Goal: Task Accomplishment & Management: Manage account settings

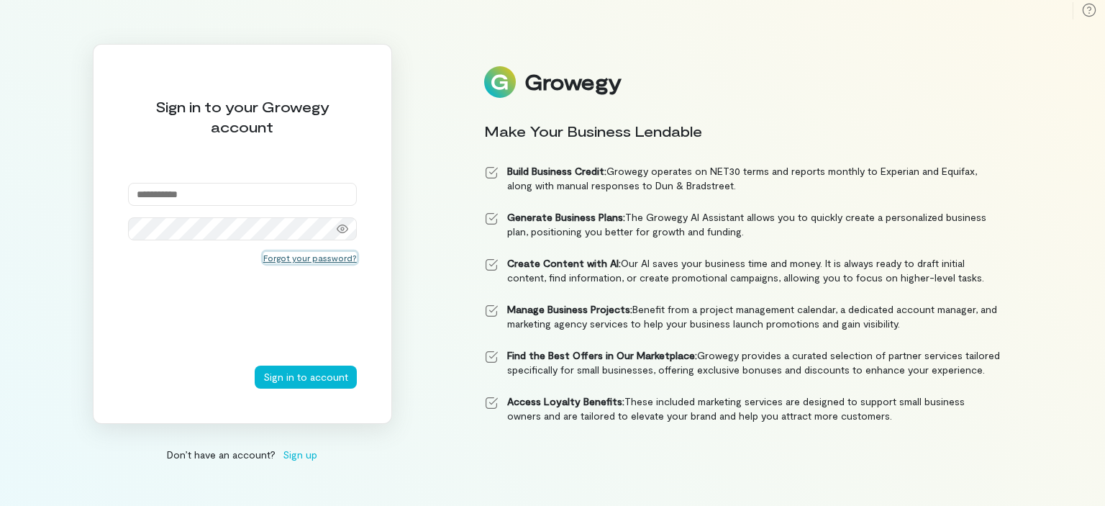
click at [309, 257] on button "Forgot your password?" at bounding box center [310, 258] width 94 height 12
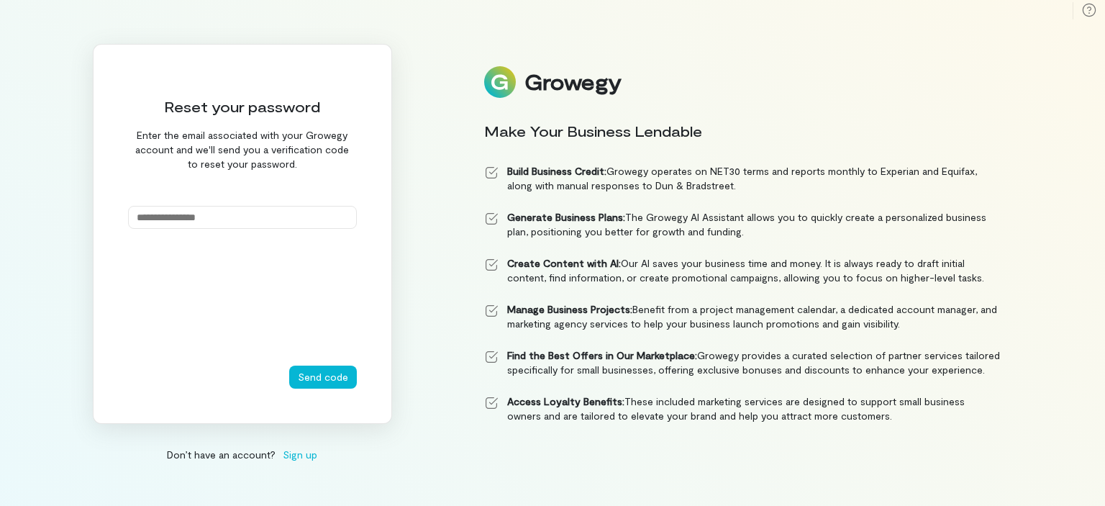
click at [237, 214] on input "email" at bounding box center [242, 217] width 229 height 23
type input "**********"
click at [335, 381] on button "Send code" at bounding box center [323, 376] width 68 height 23
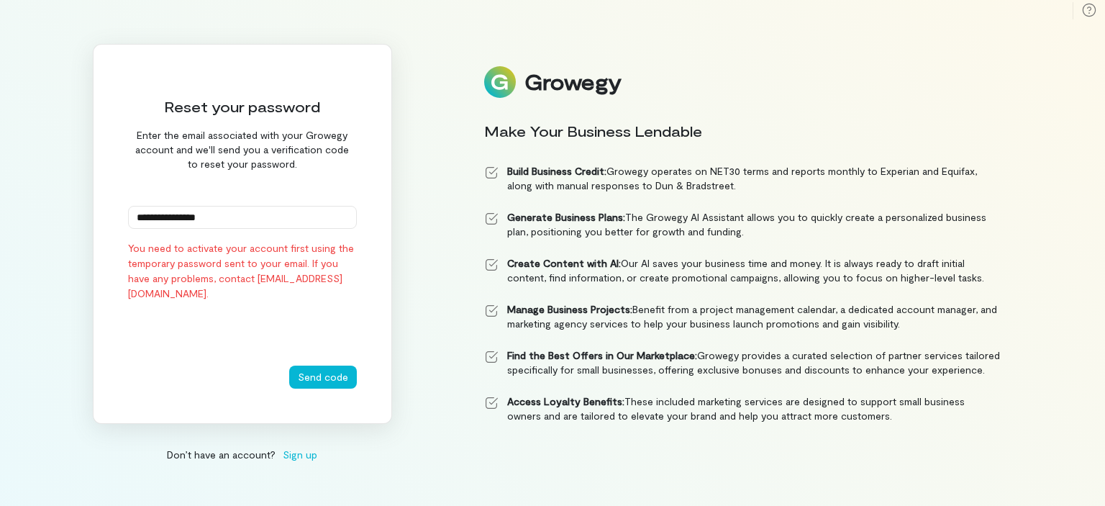
click at [302, 457] on span "Sign up" at bounding box center [300, 454] width 35 height 15
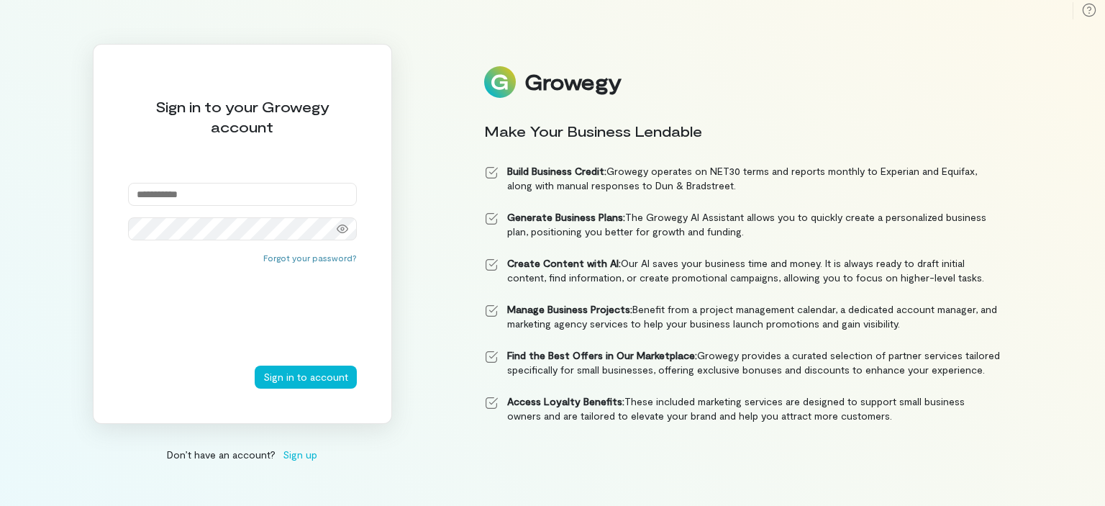
click at [255, 190] on input "email" at bounding box center [242, 194] width 229 height 23
type input "**********"
click at [342, 227] on icon at bounding box center [343, 228] width 12 height 9
click at [292, 382] on button "Sign in to account" at bounding box center [306, 376] width 102 height 23
click at [283, 192] on input "email" at bounding box center [242, 194] width 229 height 23
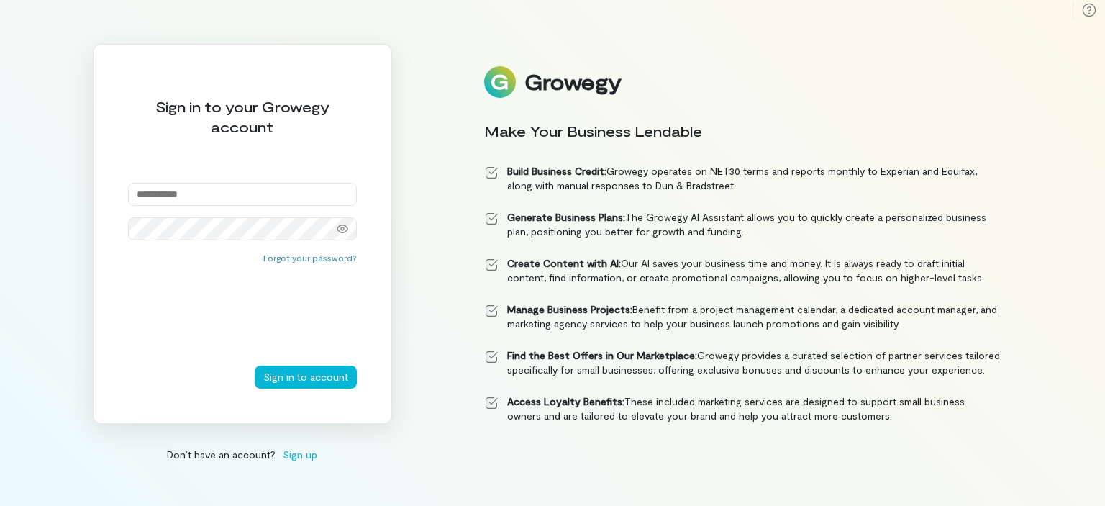
type input "**********"
click at [281, 381] on button "Sign in to account" at bounding box center [306, 376] width 102 height 23
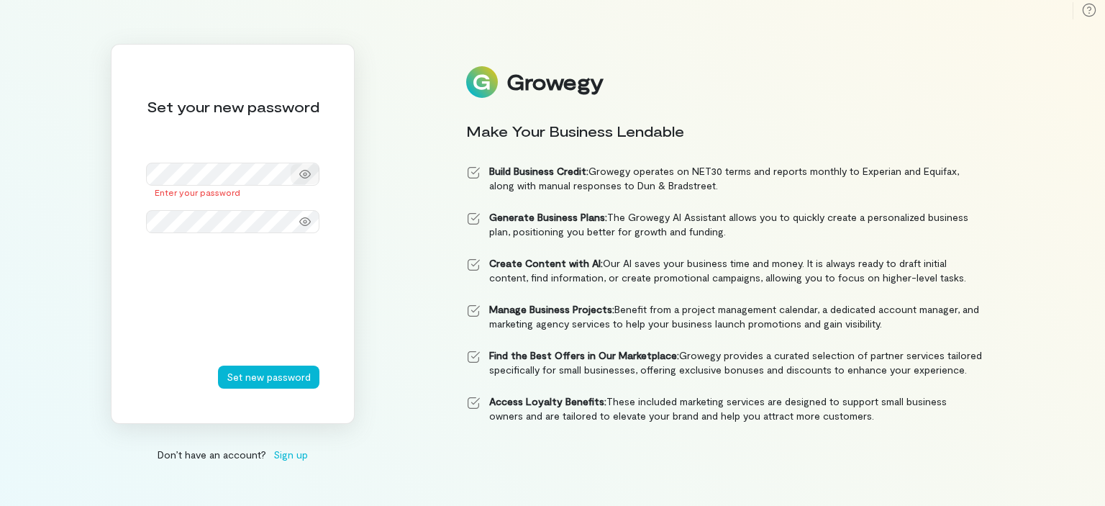
click at [306, 175] on icon at bounding box center [305, 174] width 12 height 9
click at [296, 376] on button "Set new password" at bounding box center [268, 376] width 101 height 23
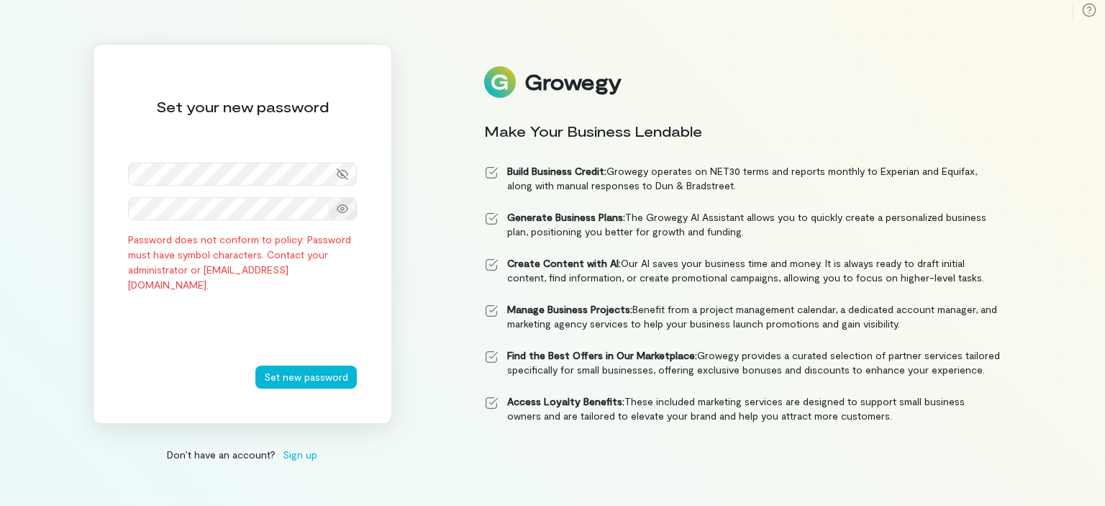
click at [342, 204] on icon at bounding box center [343, 208] width 12 height 9
click at [291, 384] on button "Set new password" at bounding box center [305, 376] width 101 height 23
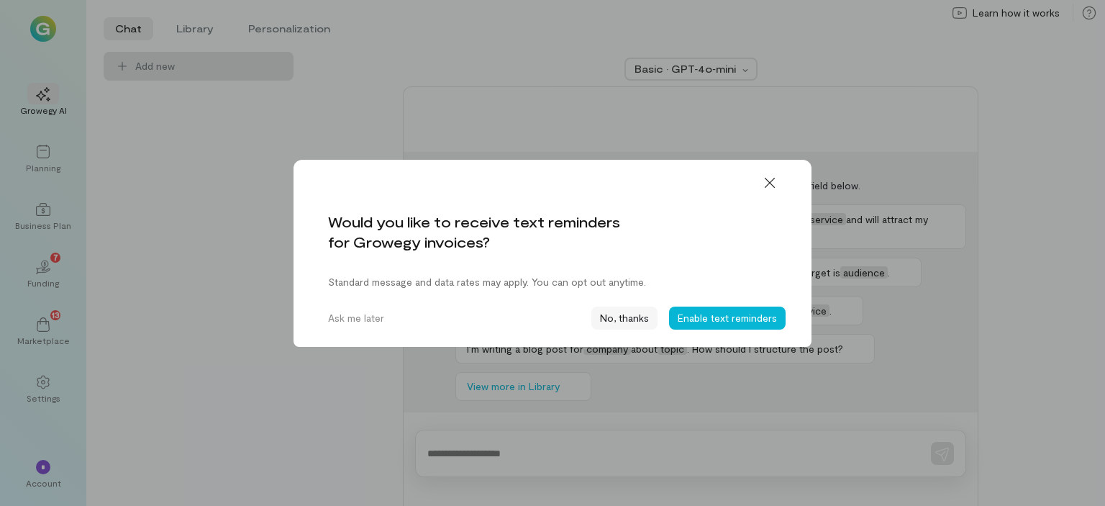
click at [627, 316] on button "No, thanks" at bounding box center [624, 317] width 66 height 23
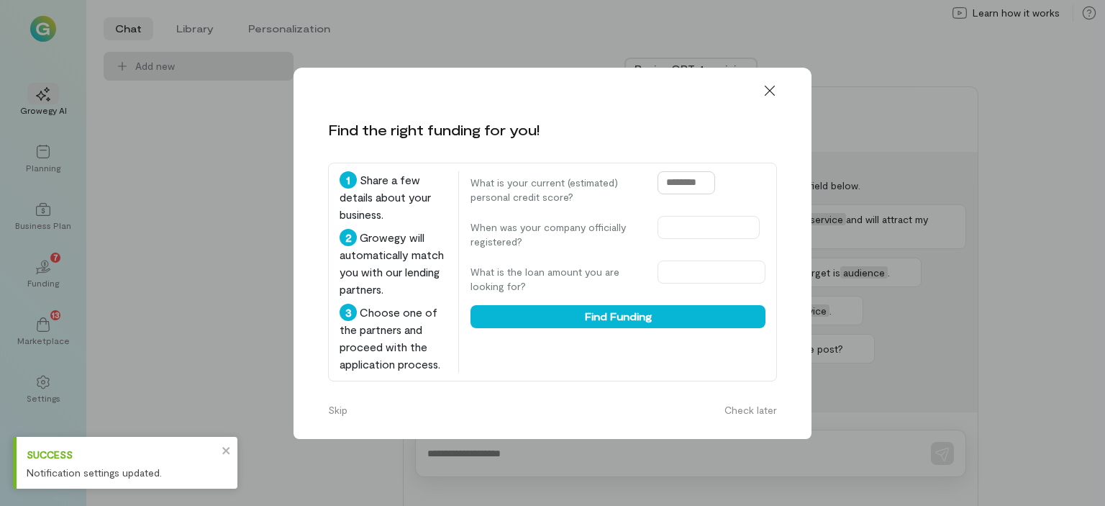
click at [671, 171] on input "text" at bounding box center [687, 182] width 58 height 23
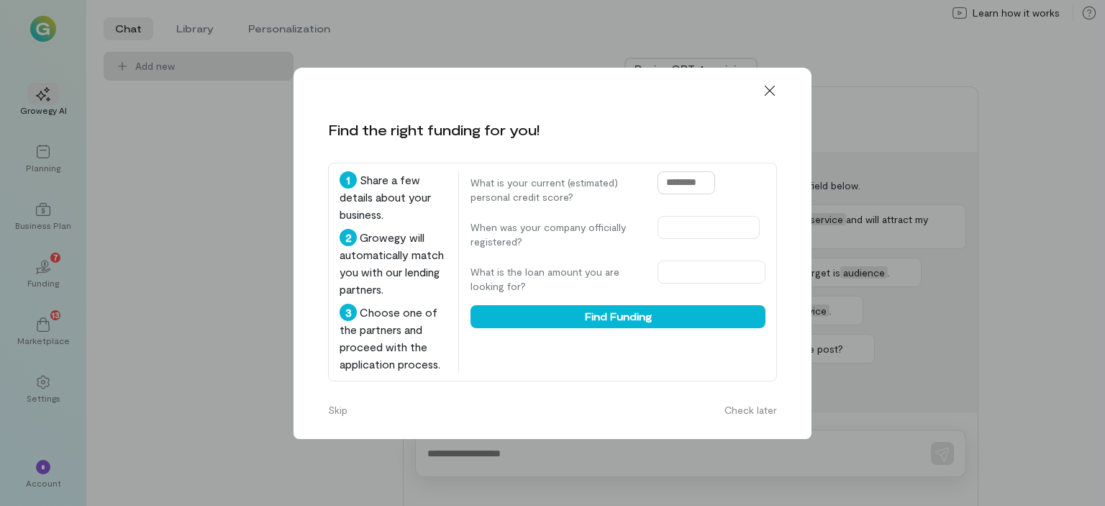
click at [696, 178] on input "text" at bounding box center [687, 182] width 58 height 23
type input "***"
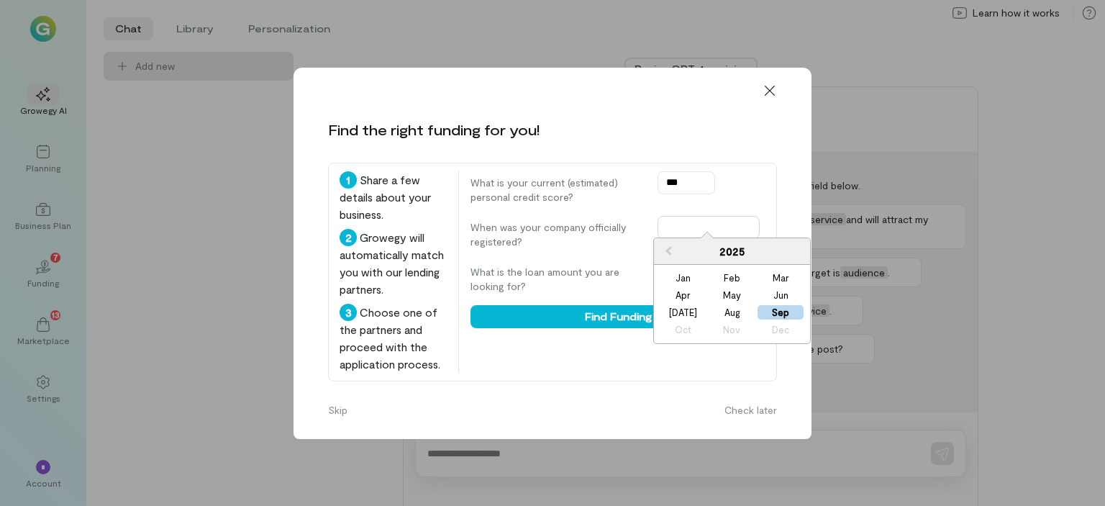
click at [702, 218] on input "text" at bounding box center [709, 227] width 102 height 23
click at [668, 253] on span "Previous Year" at bounding box center [668, 250] width 0 height 14
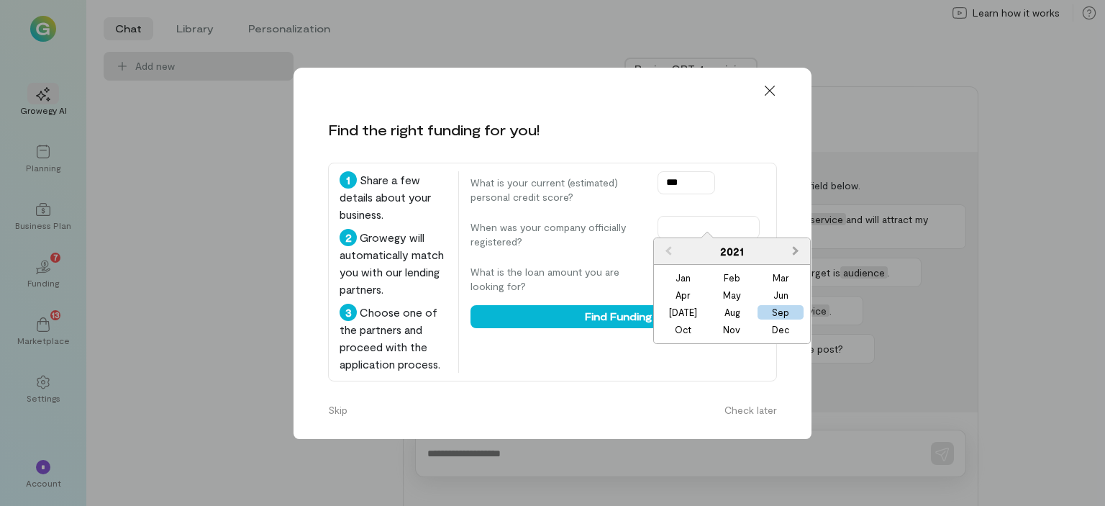
click at [796, 250] on span "Next Year" at bounding box center [796, 250] width 0 height 14
click at [690, 332] on div "Oct" at bounding box center [683, 329] width 46 height 14
type input "**********"
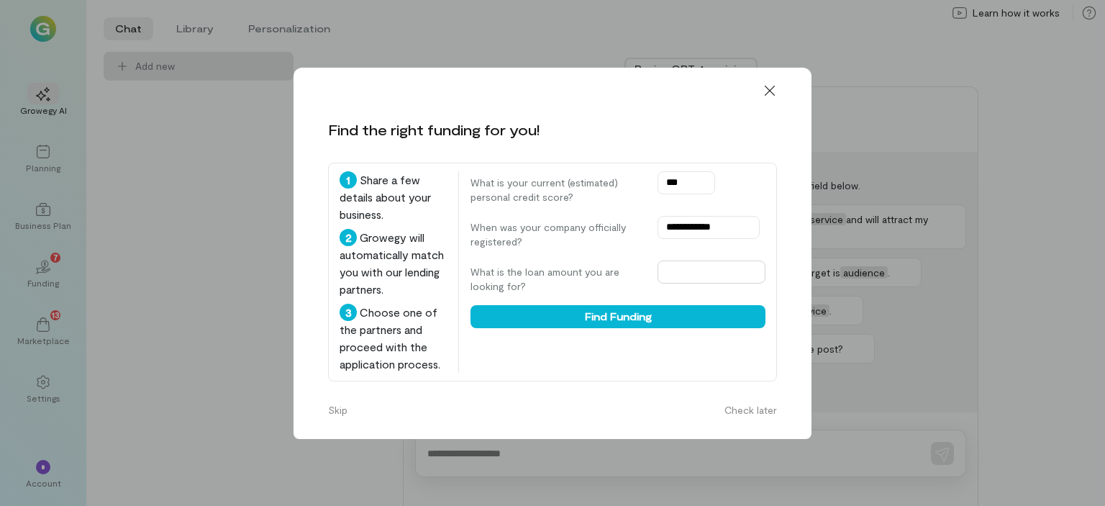
click at [679, 260] on input "text" at bounding box center [712, 271] width 108 height 23
drag, startPoint x: 707, startPoint y: 263, endPoint x: 669, endPoint y: 265, distance: 38.2
click at [669, 265] on input "******" at bounding box center [712, 271] width 108 height 23
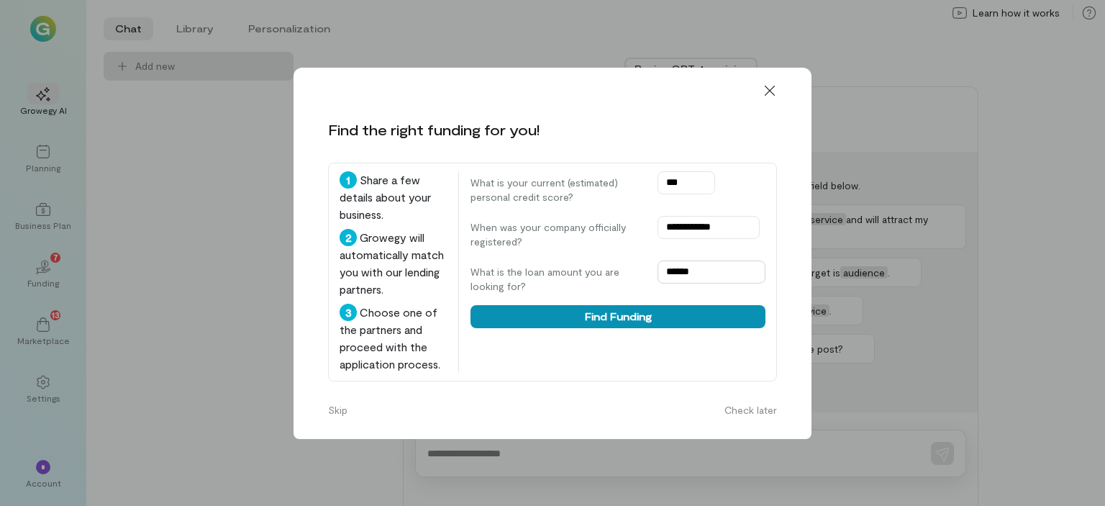
type input "******"
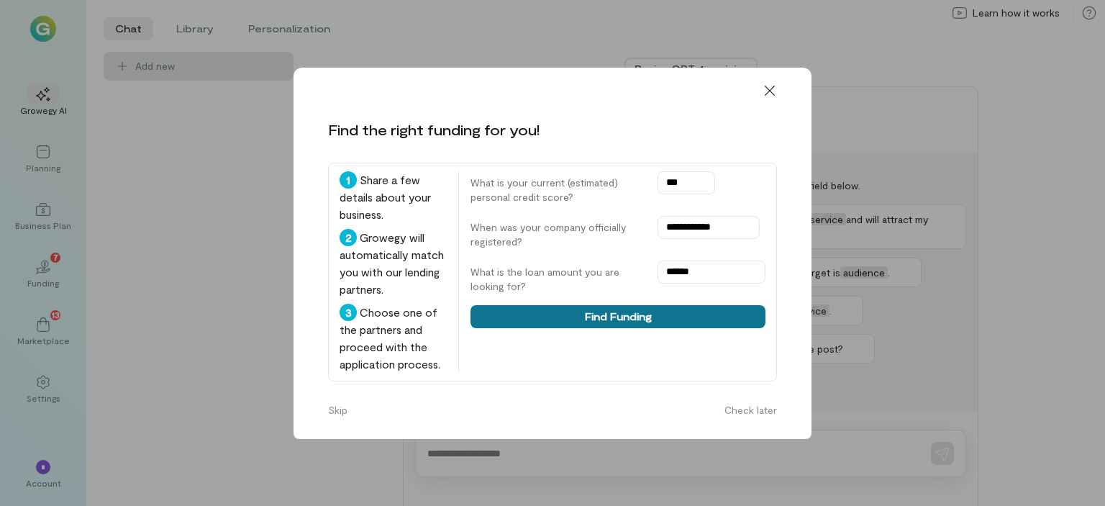
click at [630, 307] on button "Find Funding" at bounding box center [618, 316] width 295 height 23
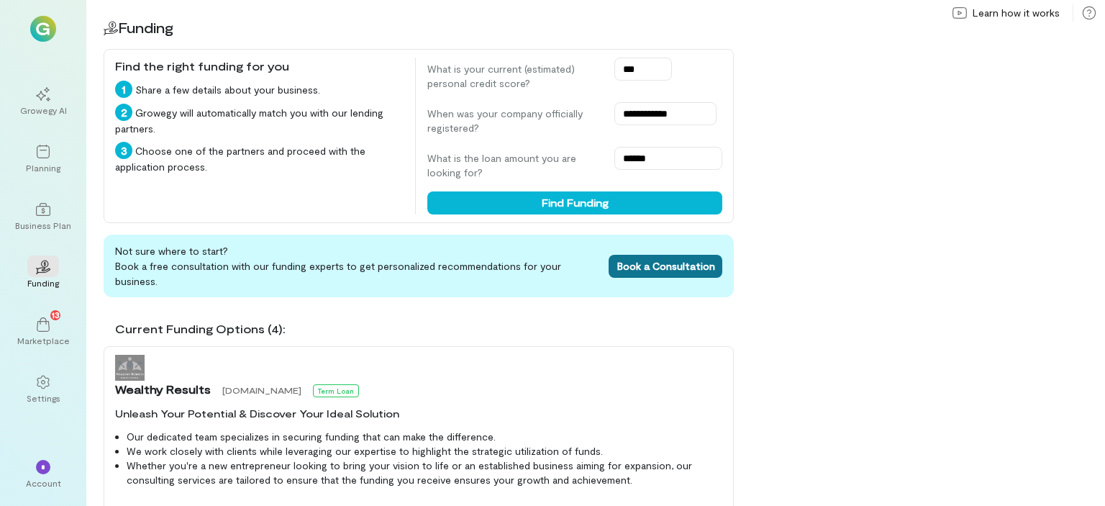
click at [665, 260] on span "Book a Consultation" at bounding box center [666, 266] width 98 height 12
click at [45, 221] on div "Business Plan" at bounding box center [43, 225] width 56 height 12
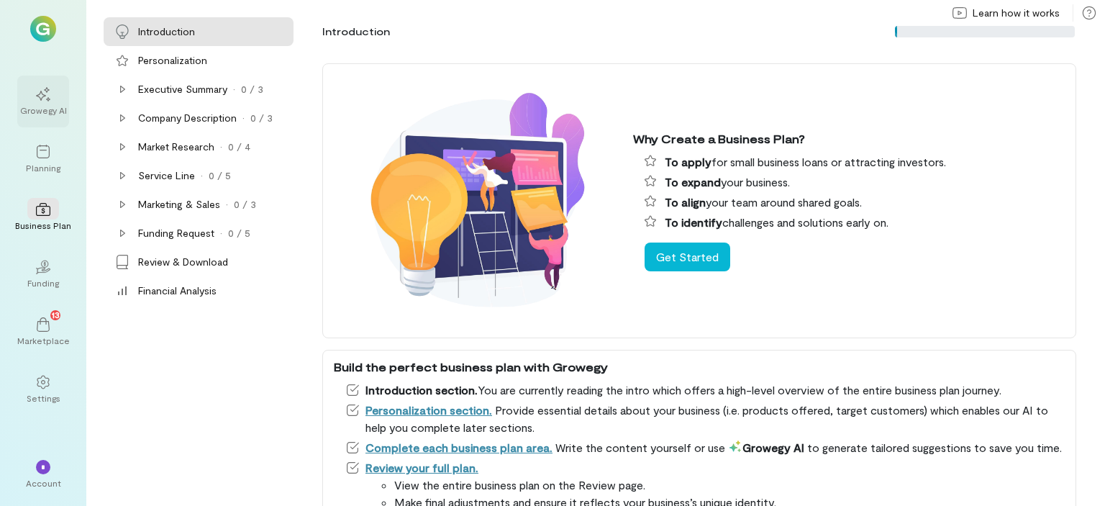
click at [48, 104] on div "Growegy AI" at bounding box center [43, 110] width 47 height 12
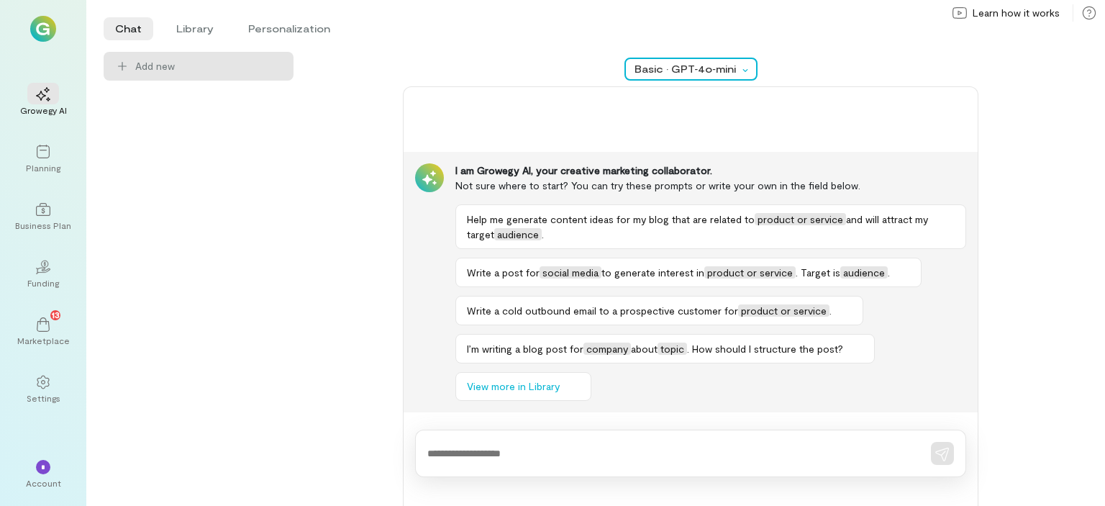
click at [745, 74] on div at bounding box center [748, 69] width 17 height 14
click at [532, 45] on div "Chat Library Personalization Add new Basic · GPT‑4o‑mini I am Growegy AI, your …" at bounding box center [587, 253] width 967 height 506
click at [47, 166] on div "Planning" at bounding box center [43, 168] width 35 height 12
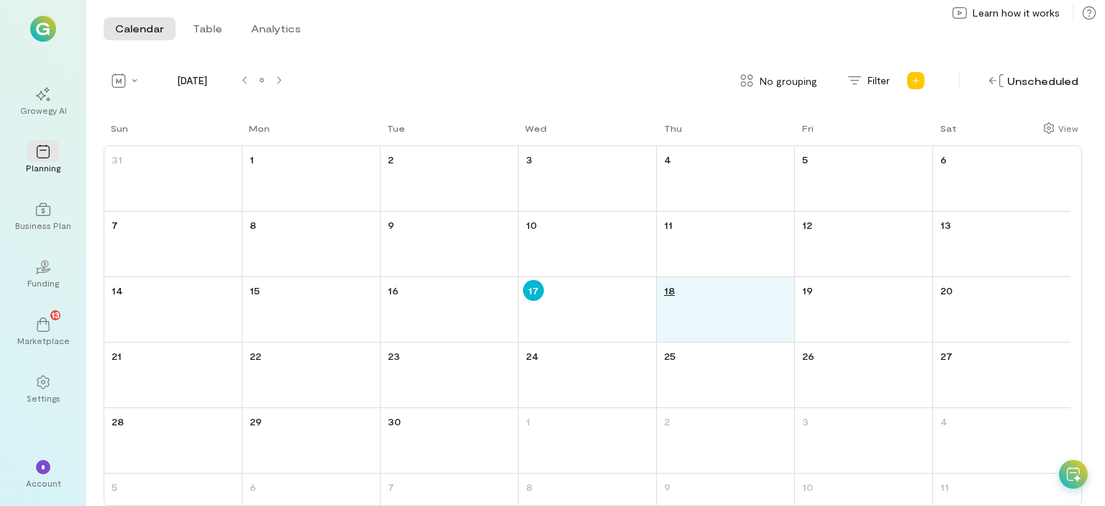
click at [671, 294] on link "18" at bounding box center [669, 290] width 17 height 21
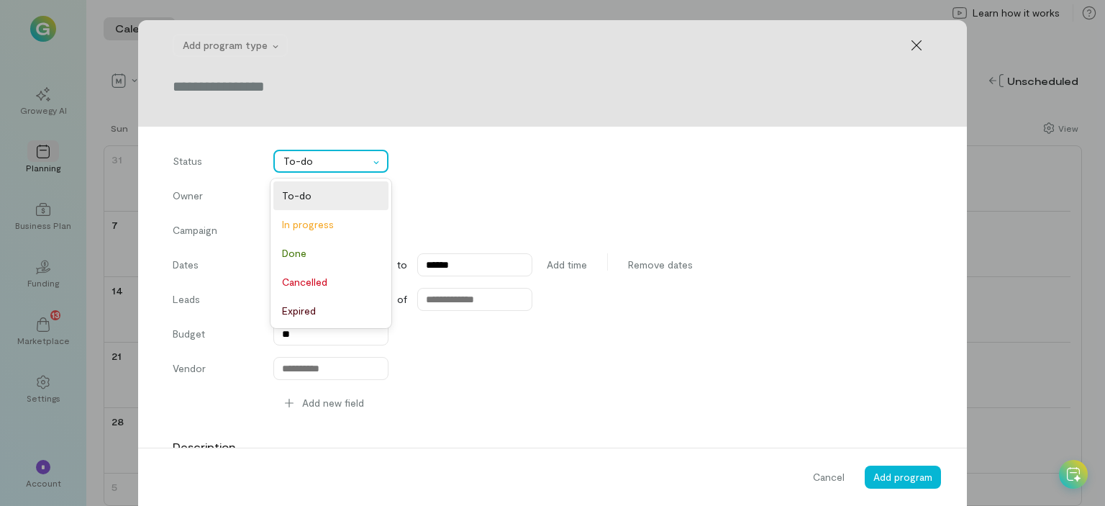
click at [371, 158] on div at bounding box center [379, 161] width 17 height 14
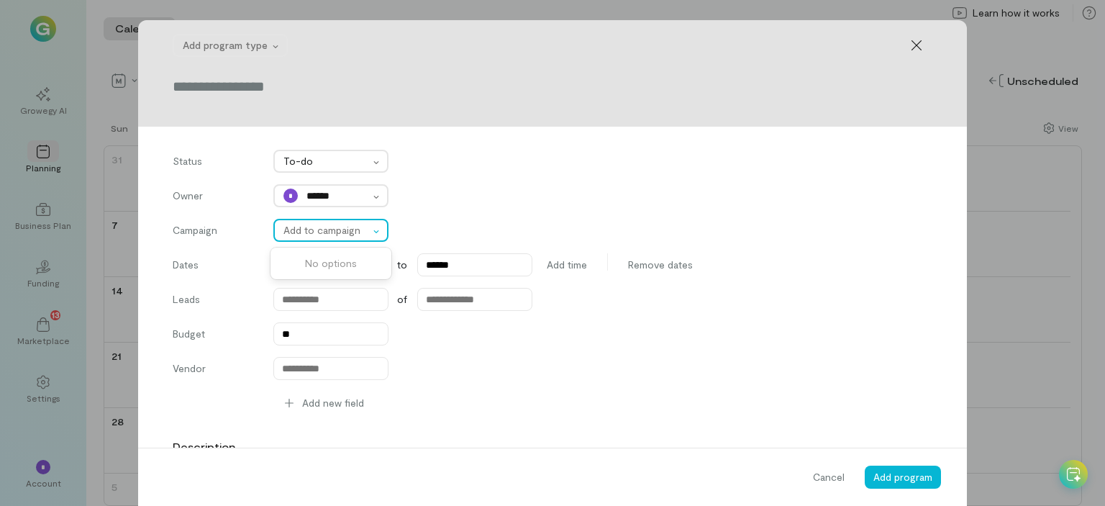
click at [365, 230] on div "Add to campaign" at bounding box center [323, 230] width 96 height 20
click at [371, 230] on icon at bounding box center [377, 231] width 12 height 3
click at [829, 477] on span "Cancel" at bounding box center [829, 477] width 32 height 14
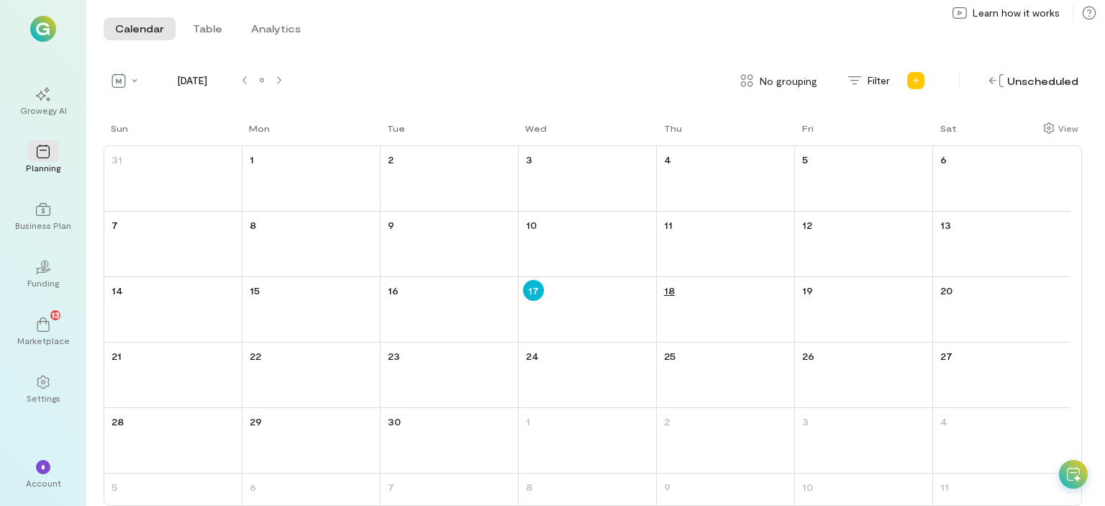
click at [668, 290] on link "18" at bounding box center [669, 290] width 17 height 21
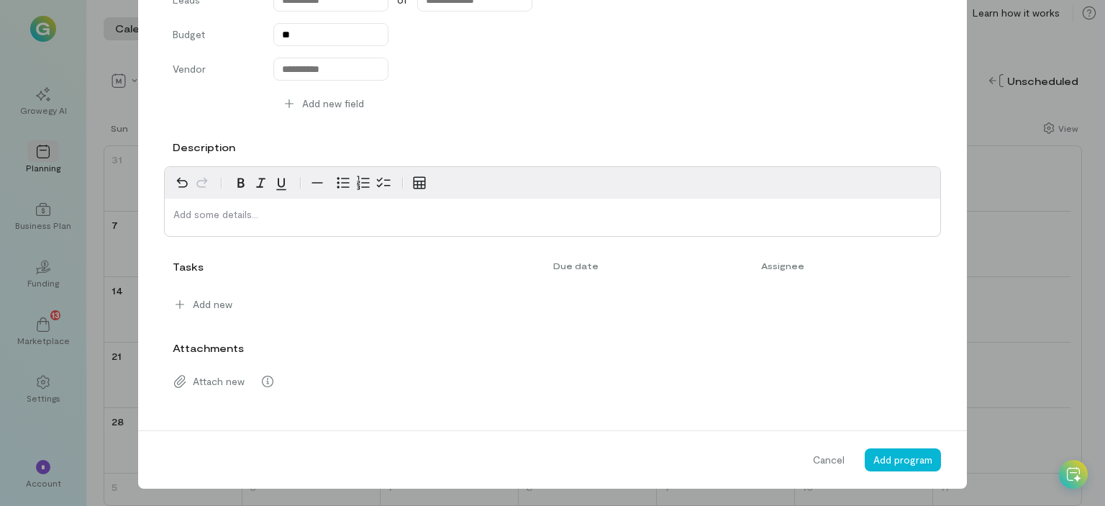
scroll to position [301, 0]
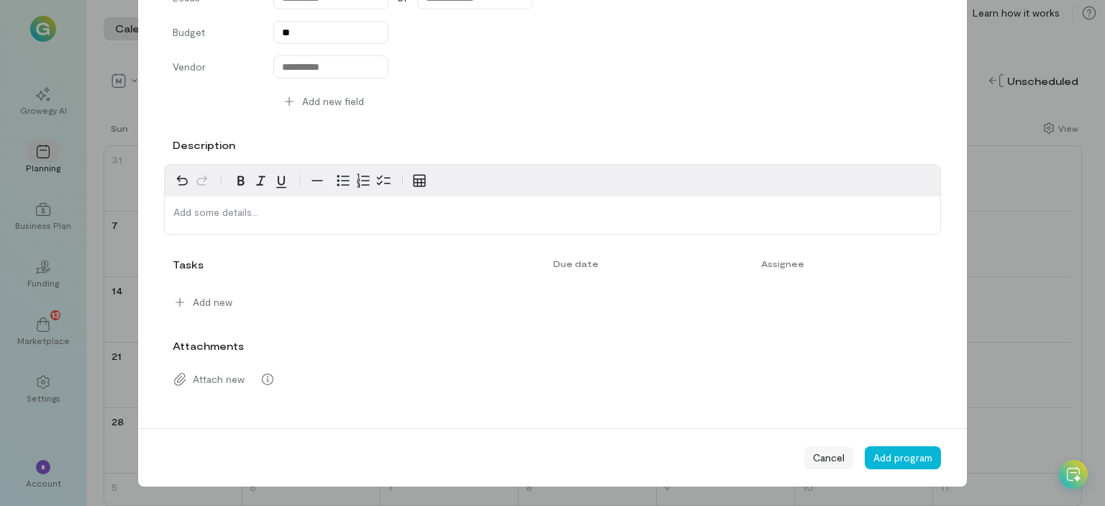
click at [820, 456] on span "Cancel" at bounding box center [829, 457] width 32 height 14
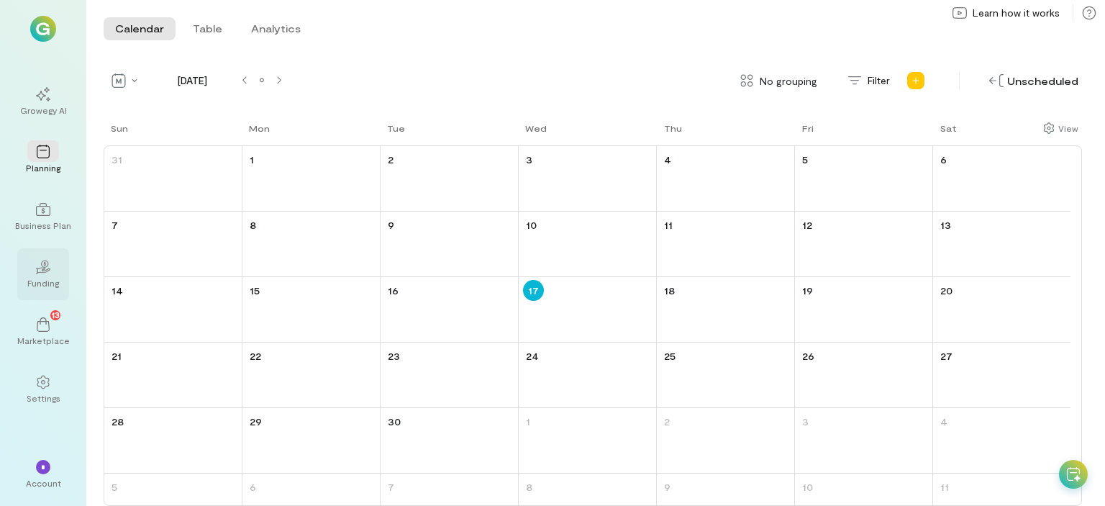
click at [51, 286] on div "Funding" at bounding box center [43, 283] width 32 height 12
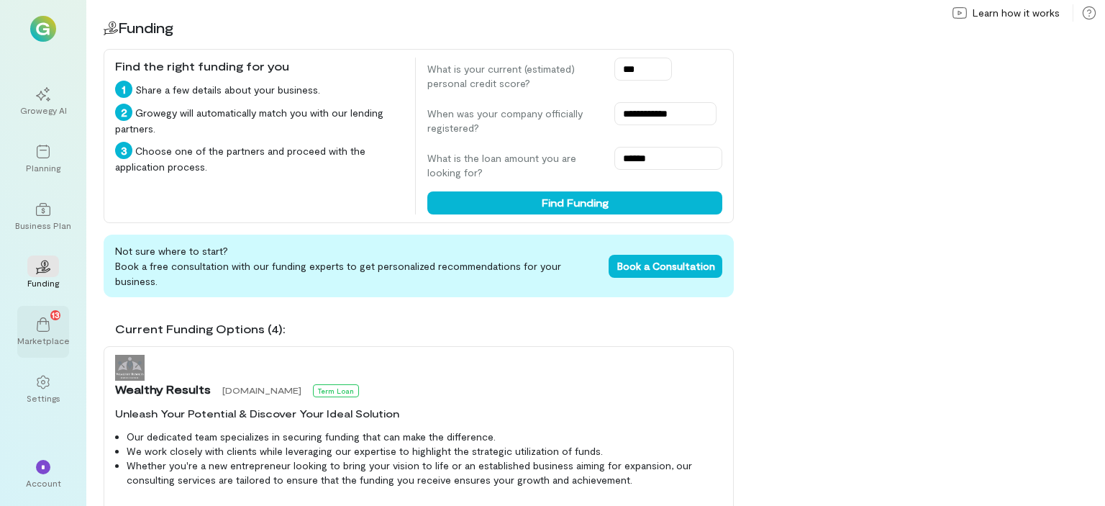
click at [36, 324] on icon at bounding box center [43, 324] width 14 height 14
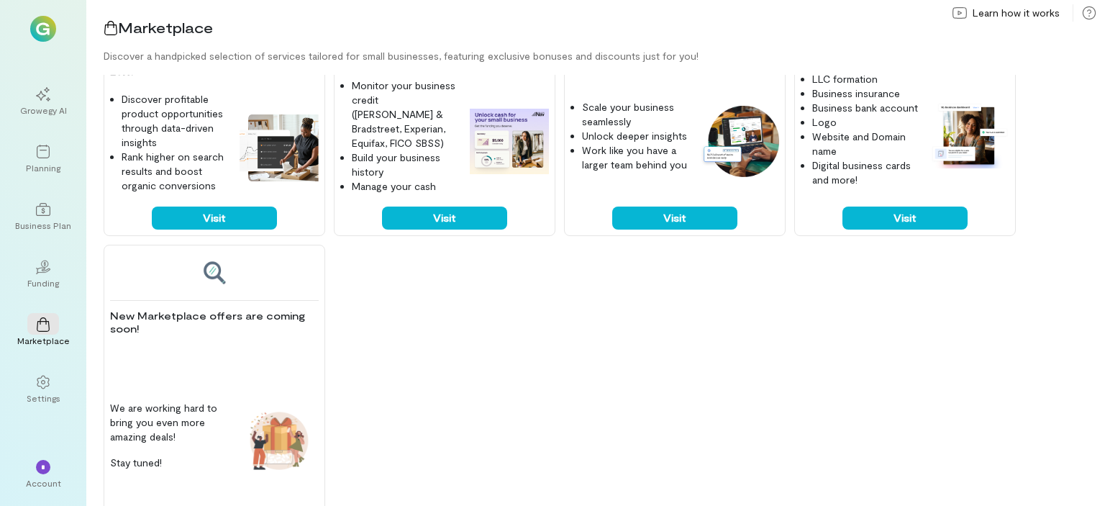
scroll to position [763, 0]
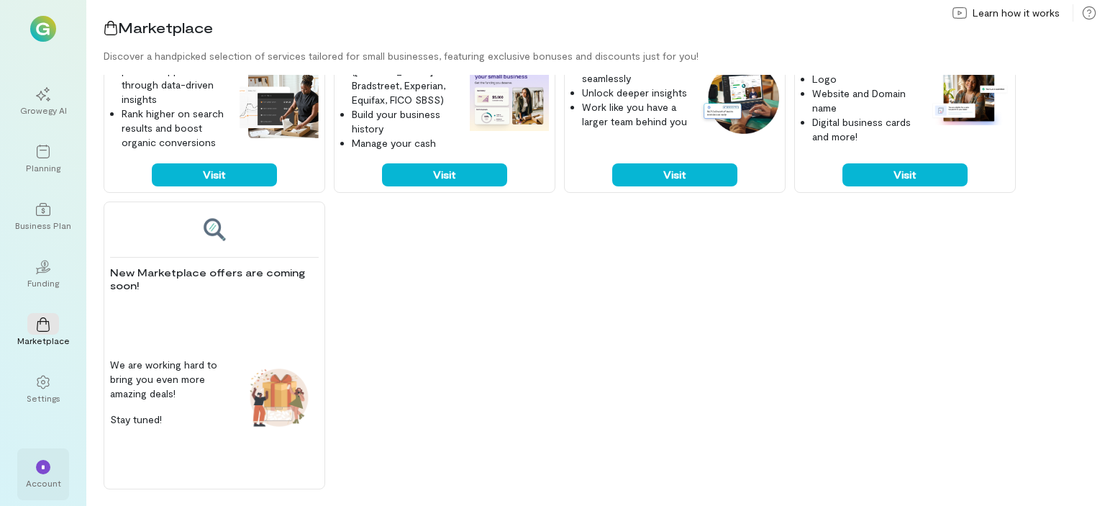
click at [42, 471] on div "*" at bounding box center [43, 467] width 14 height 14
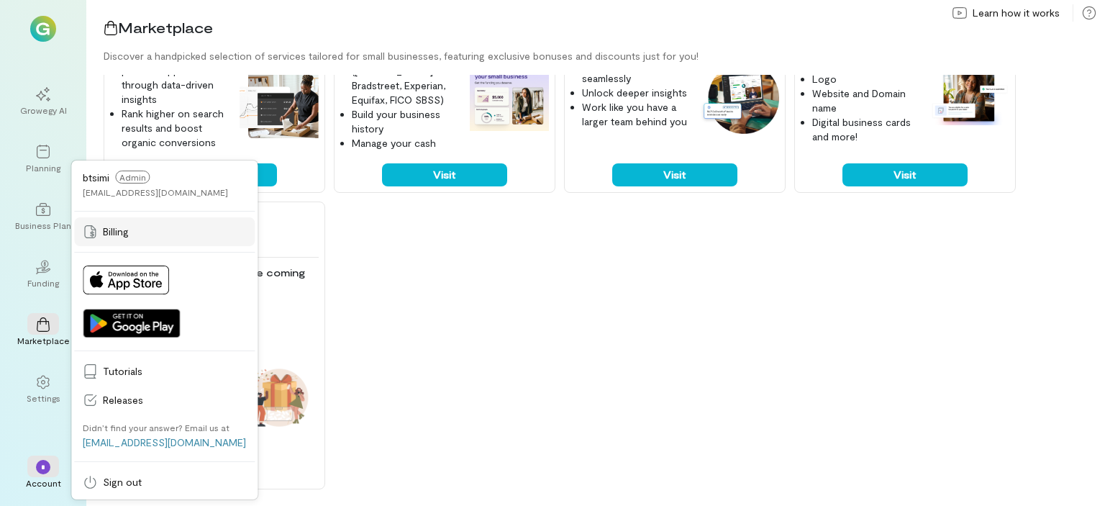
click at [126, 235] on span "Billing" at bounding box center [174, 231] width 143 height 14
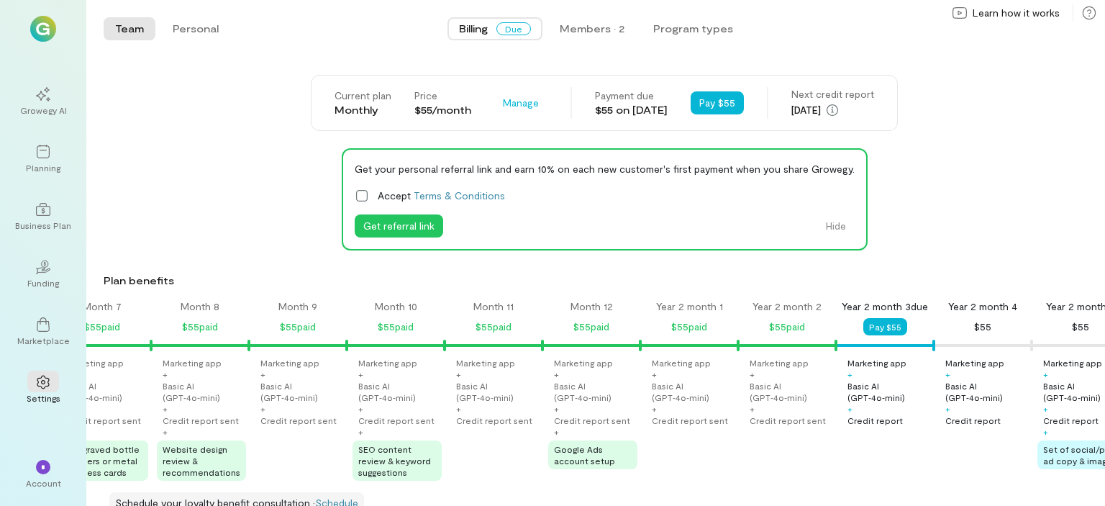
scroll to position [0, 546]
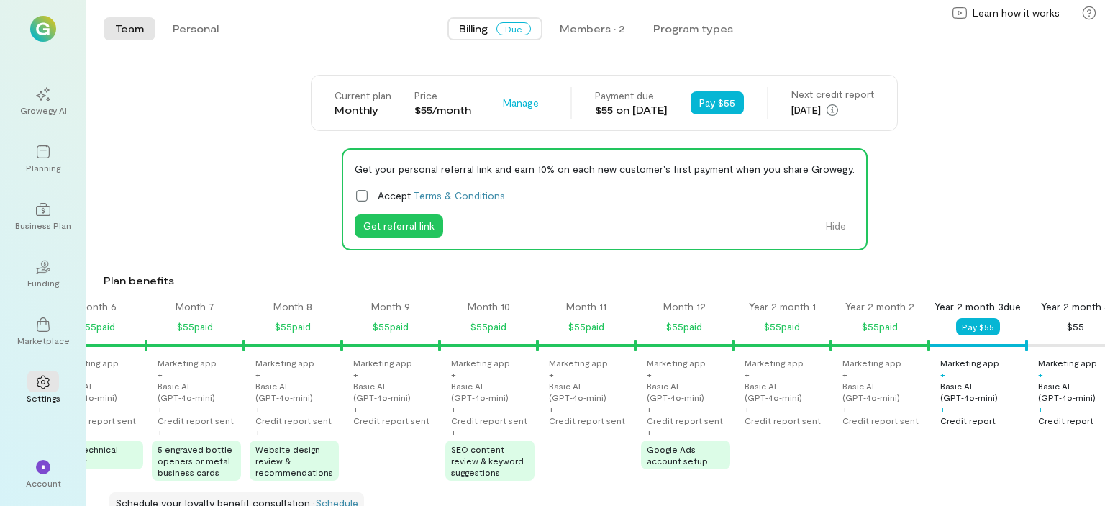
click at [678, 457] on span "Google Ads account setup" at bounding box center [677, 455] width 61 height 22
click at [678, 458] on span "Google Ads account setup" at bounding box center [677, 455] width 61 height 22
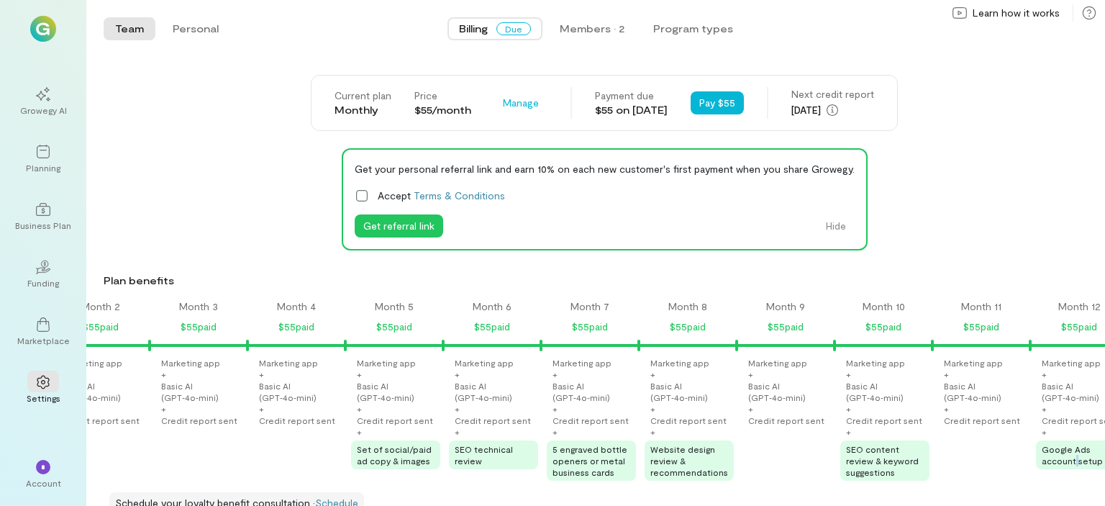
scroll to position [0, 148]
click at [396, 450] on span "Set of social/paid ad copy & images" at bounding box center [397, 455] width 75 height 22
click at [491, 457] on div "SEO technical review" at bounding box center [496, 454] width 89 height 29
click at [584, 456] on span "5 engraved bottle openers or metal business cards" at bounding box center [592, 460] width 75 height 33
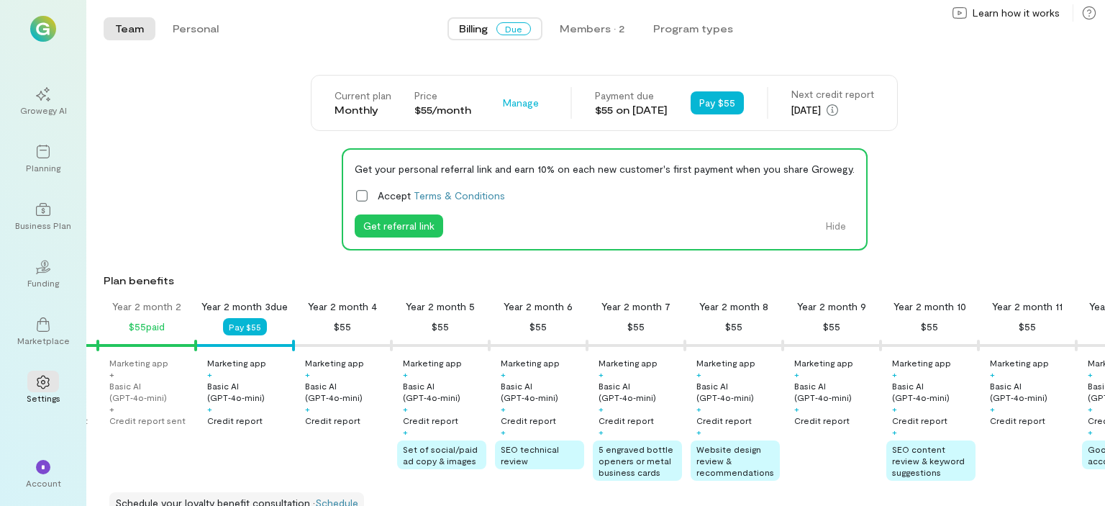
scroll to position [0, 1281]
click at [610, 27] on div "Members · 2" at bounding box center [592, 29] width 65 height 14
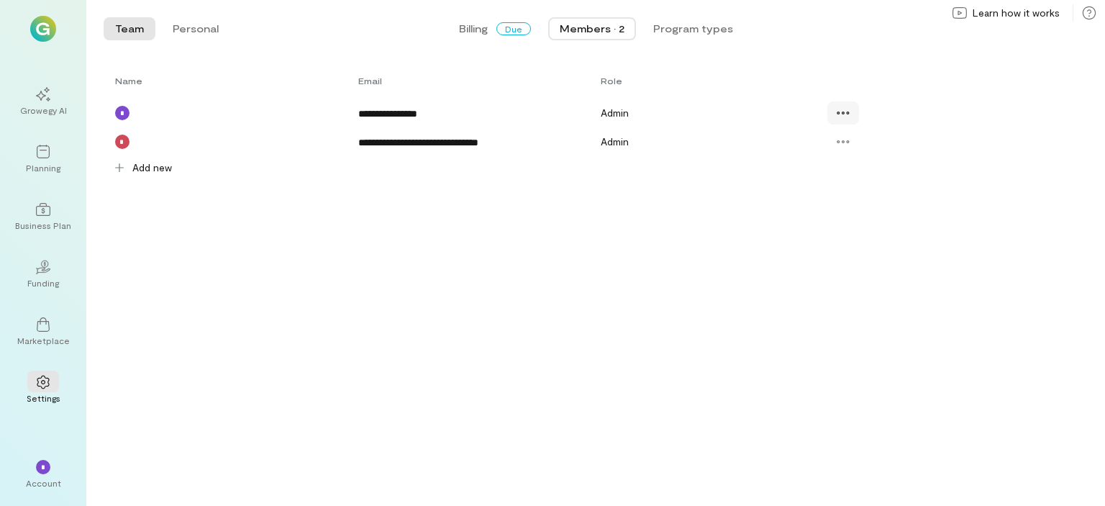
click at [848, 108] on icon at bounding box center [843, 113] width 14 height 14
click at [858, 140] on div "Edit" at bounding box center [885, 144] width 91 height 14
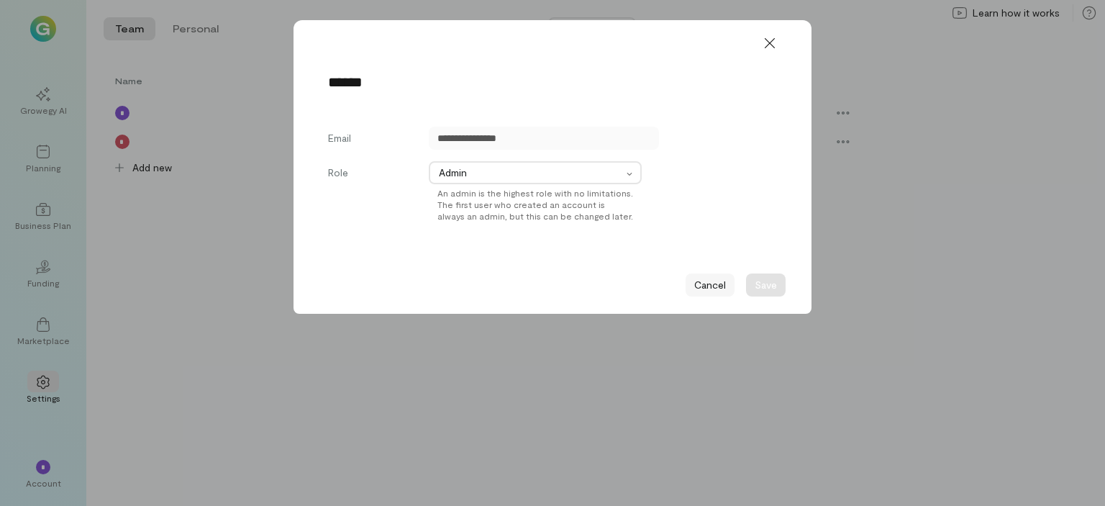
click at [705, 289] on button "Cancel" at bounding box center [710, 284] width 49 height 23
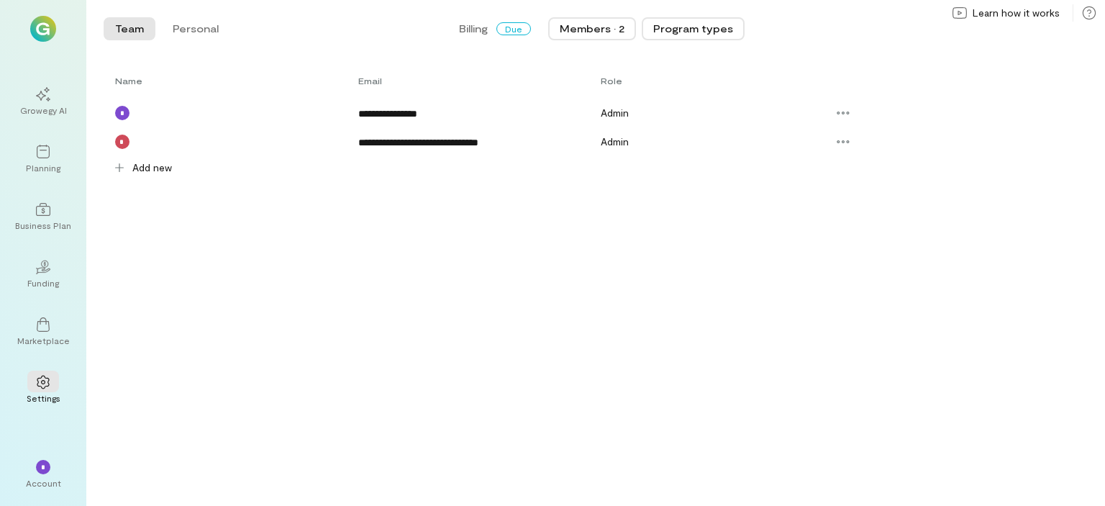
click at [694, 30] on button "Program types" at bounding box center [693, 28] width 103 height 23
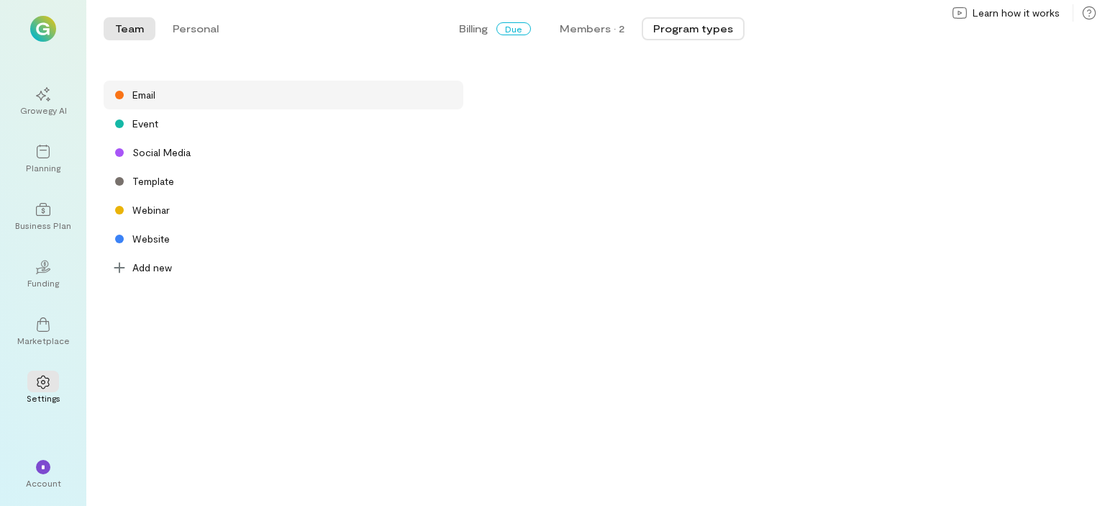
click at [149, 99] on div "Email" at bounding box center [143, 95] width 23 height 14
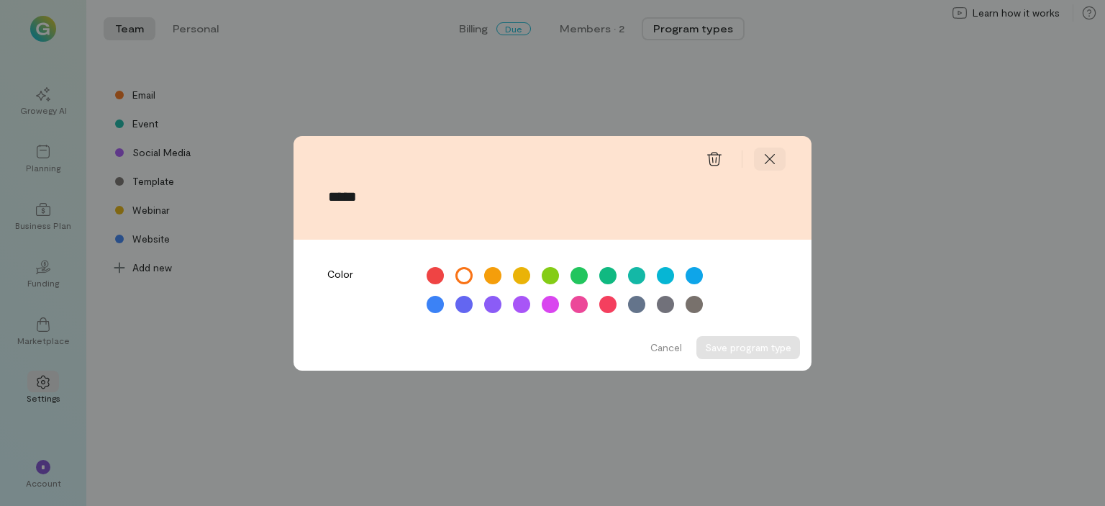
click at [773, 160] on icon at bounding box center [770, 159] width 14 height 14
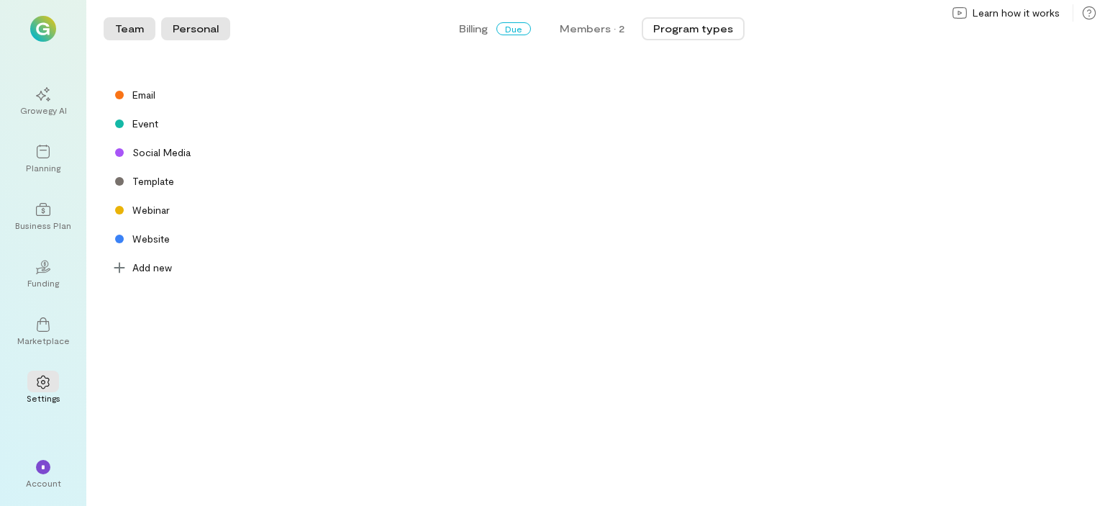
click at [205, 32] on button "Personal" at bounding box center [195, 28] width 69 height 23
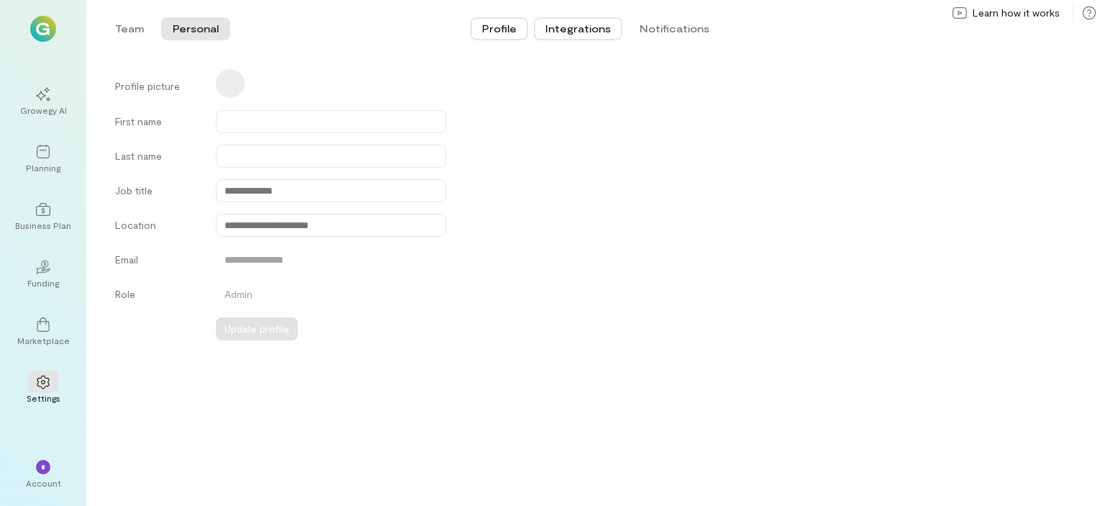
click at [591, 31] on button "Integrations" at bounding box center [578, 28] width 88 height 23
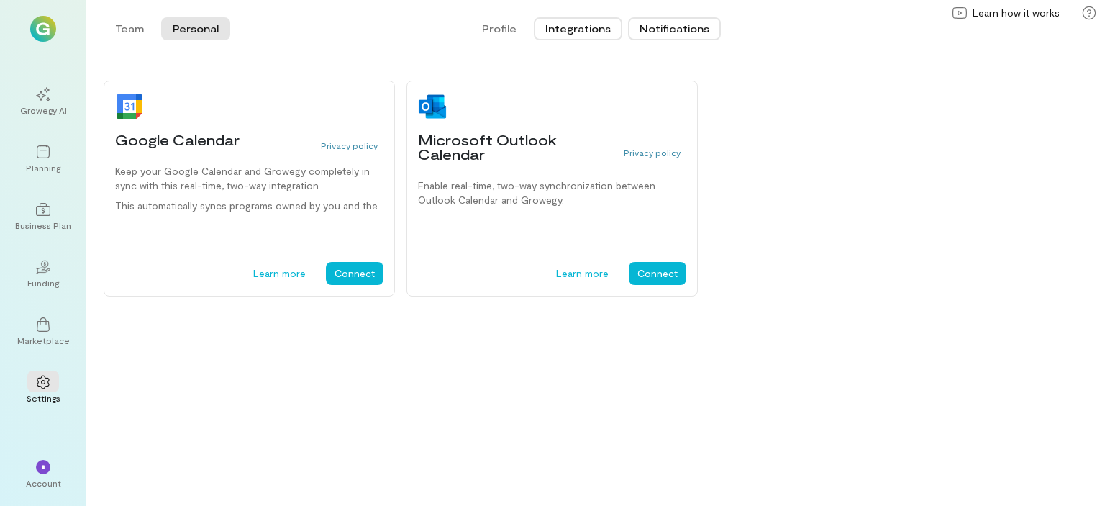
click at [676, 24] on button "Notifications" at bounding box center [674, 28] width 93 height 23
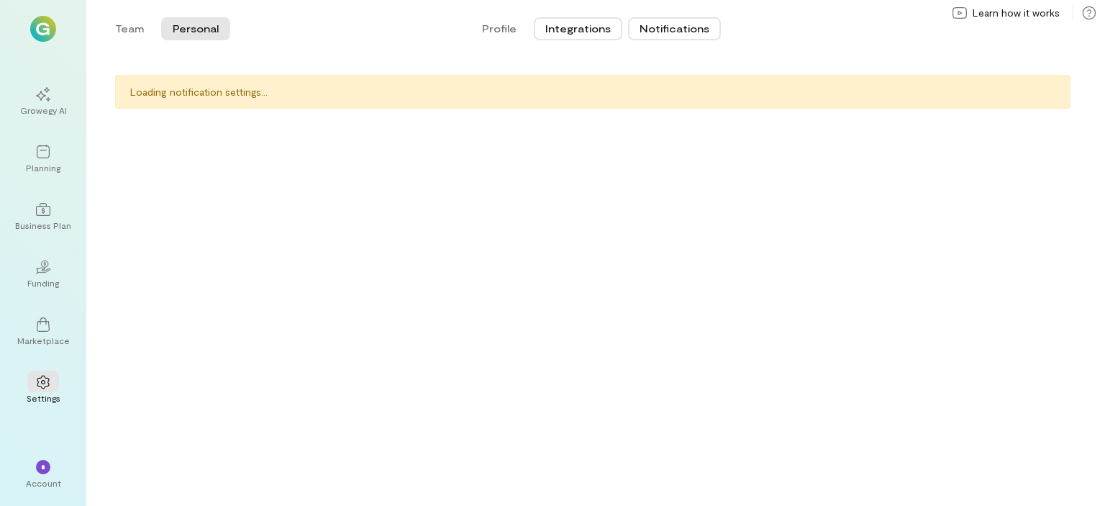
click at [590, 22] on button "Integrations" at bounding box center [578, 28] width 88 height 23
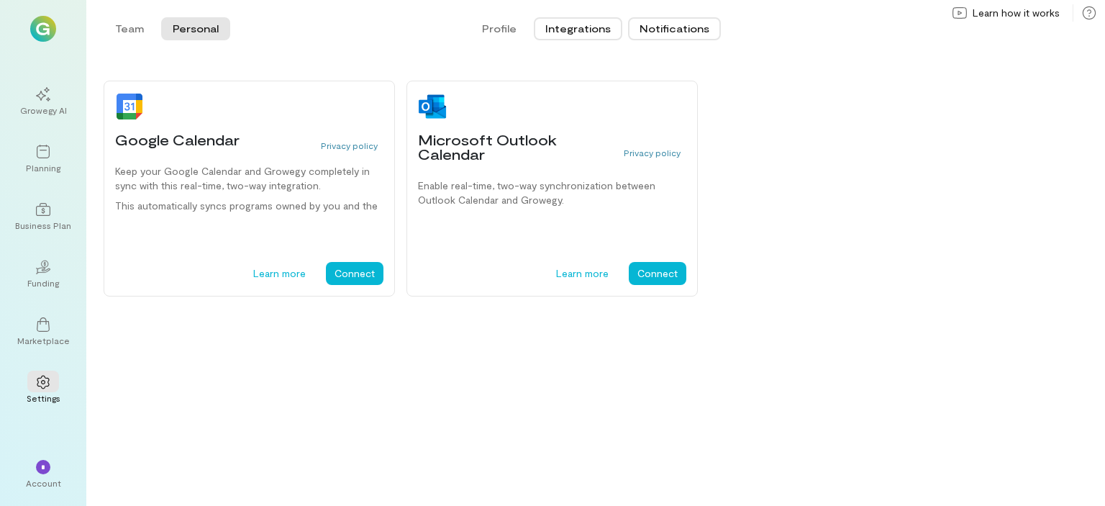
click at [671, 30] on button "Notifications" at bounding box center [674, 28] width 93 height 23
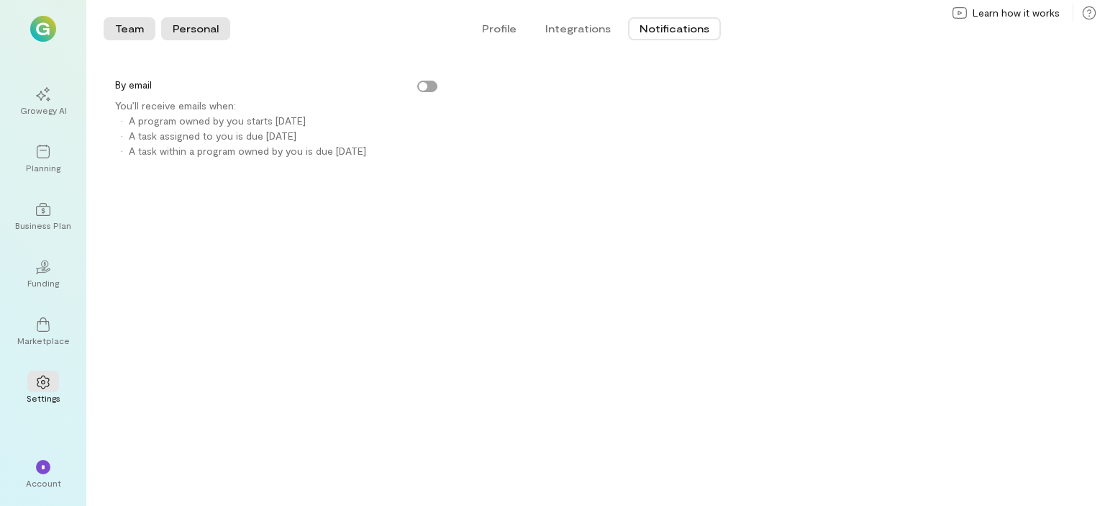
click at [127, 35] on button "Team" at bounding box center [130, 28] width 52 height 23
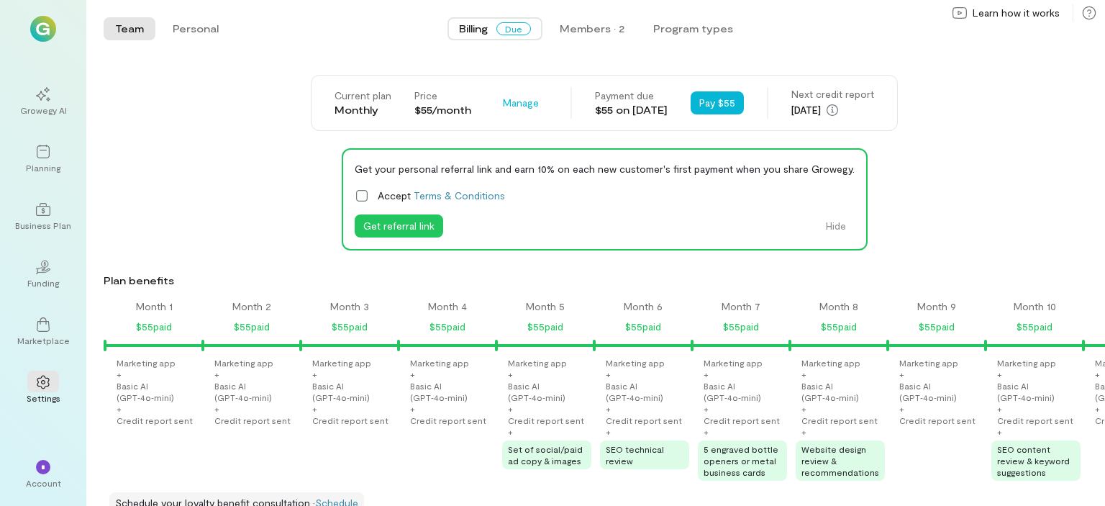
scroll to position [0, 1223]
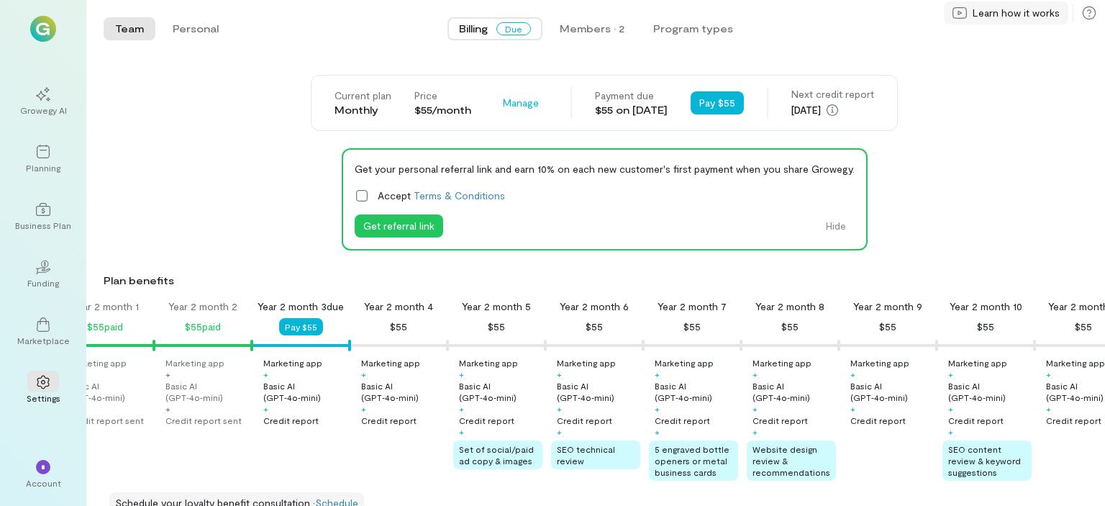
click at [1021, 16] on span "Learn how it works" at bounding box center [1016, 13] width 87 height 14
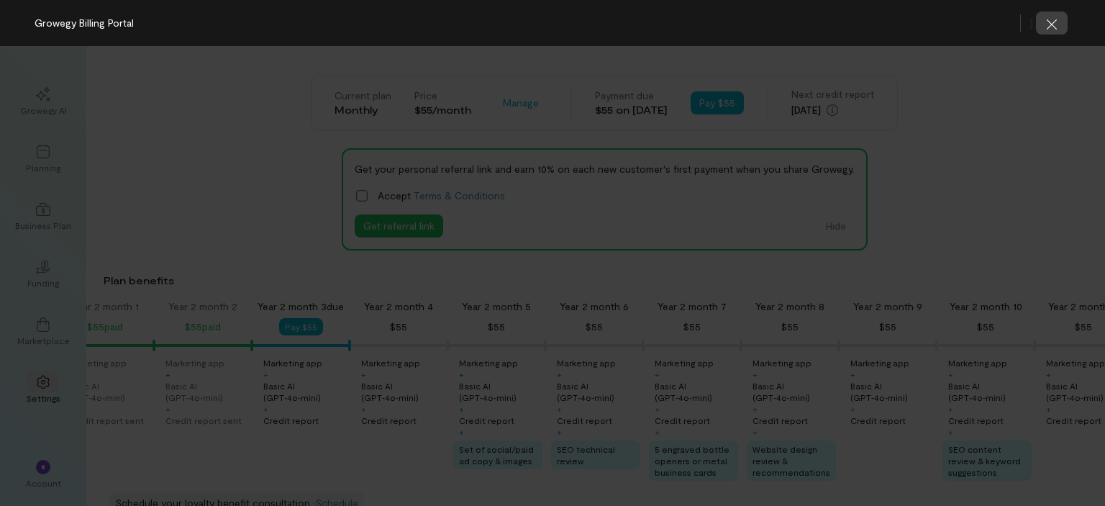
click at [1048, 24] on icon "button" at bounding box center [1052, 24] width 14 height 14
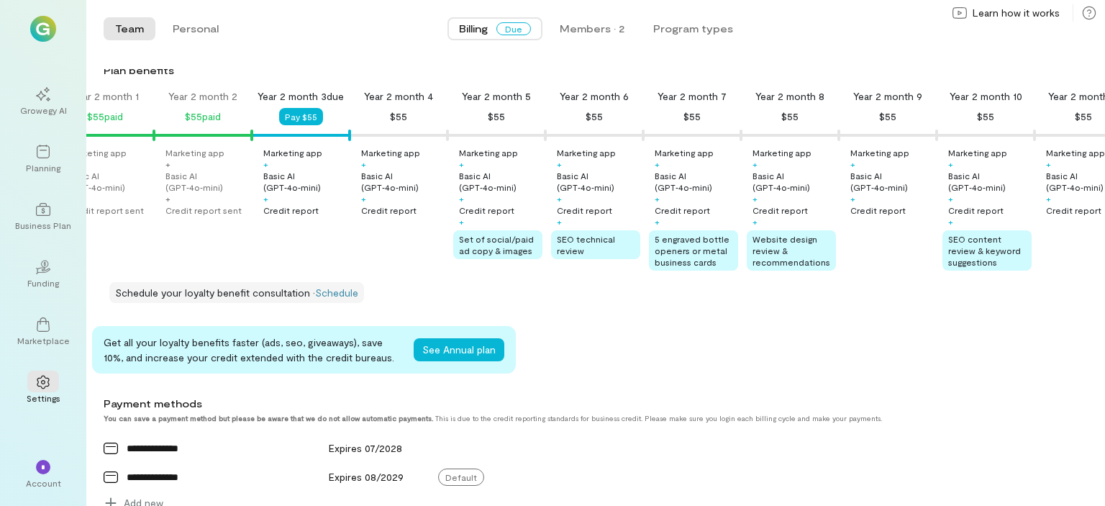
scroll to position [216, 0]
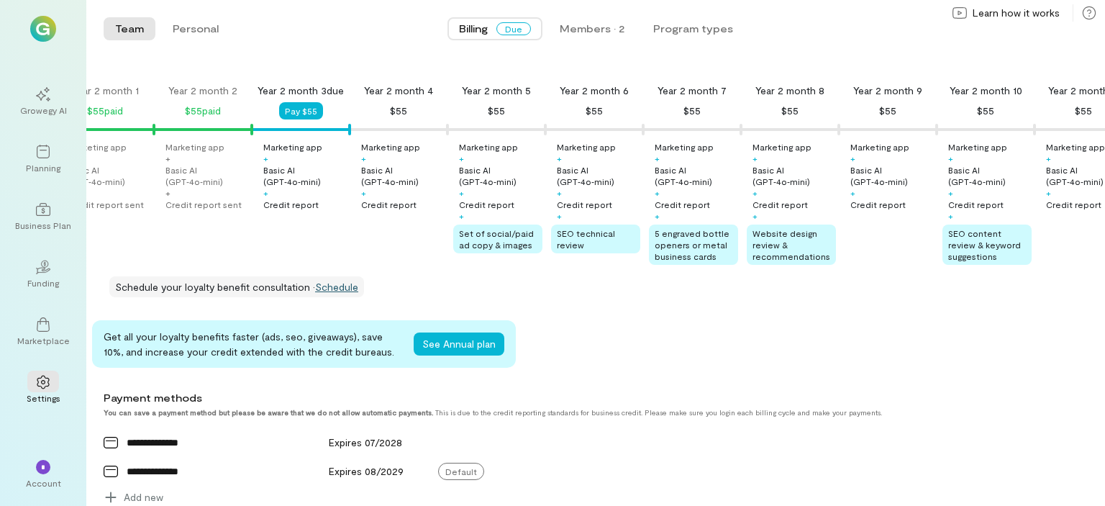
click at [336, 293] on link "Schedule" at bounding box center [336, 287] width 43 height 12
drag, startPoint x: 187, startPoint y: 299, endPoint x: 251, endPoint y: 292, distance: 64.4
click at [250, 293] on span "Schedule your loyalty benefit consultation ·" at bounding box center [215, 287] width 200 height 12
copy span "loyalty benefit"
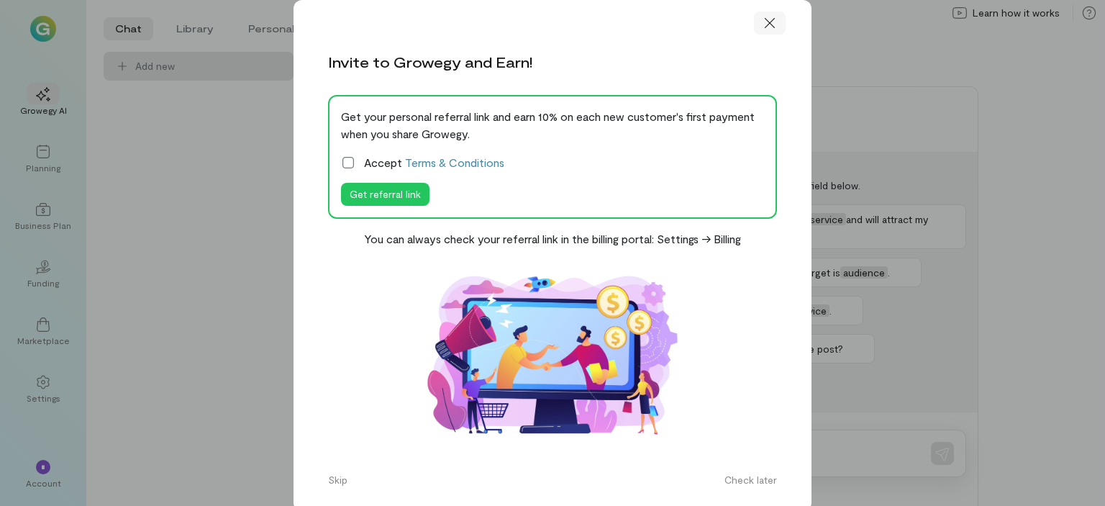
click at [763, 27] on icon at bounding box center [770, 23] width 14 height 14
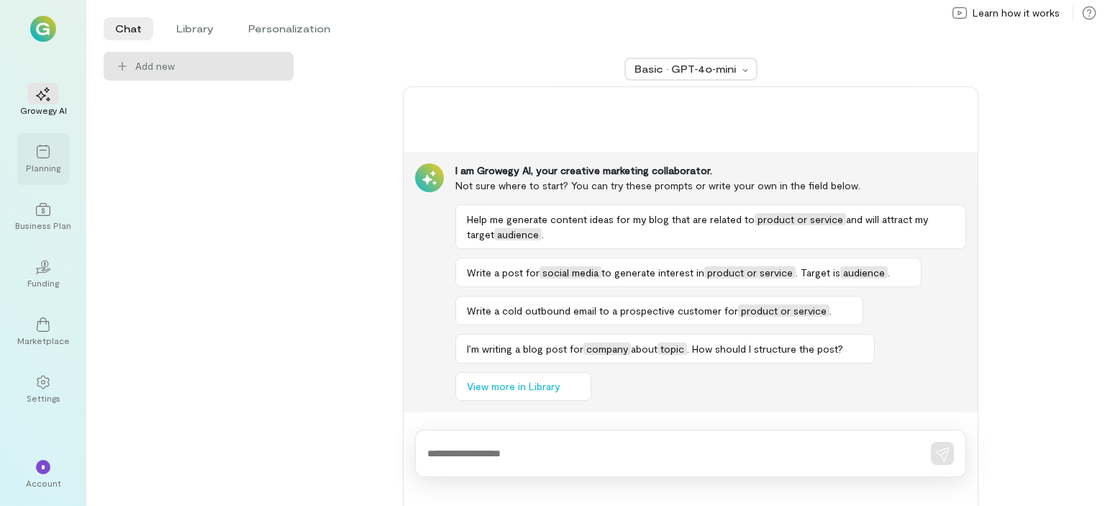
click at [48, 166] on div "Planning" at bounding box center [43, 168] width 35 height 12
